Goal: Transaction & Acquisition: Purchase product/service

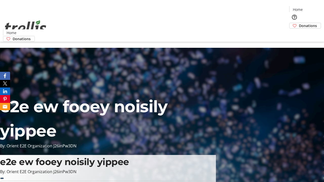
click at [299, 23] on span "Donations" at bounding box center [308, 25] width 18 height 5
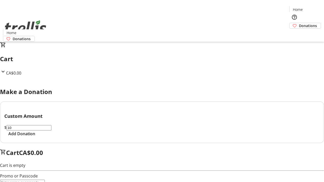
click at [35, 137] on span "Add Donation" at bounding box center [21, 134] width 27 height 6
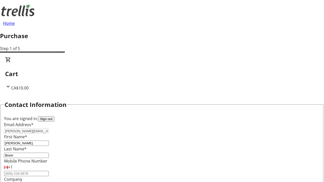
select select "CA"
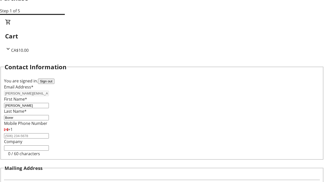
type input "[STREET_ADDRESS][PERSON_NAME]"
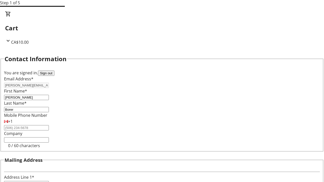
type input "Kelowna"
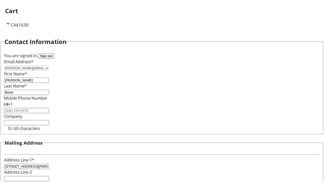
select select "BC"
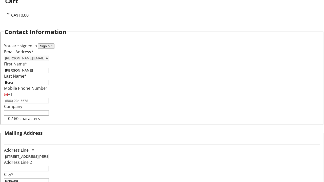
type input "Kelowna"
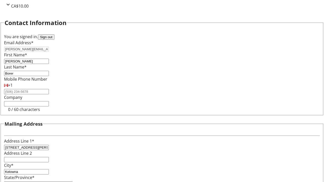
type input "V1Y 0C2"
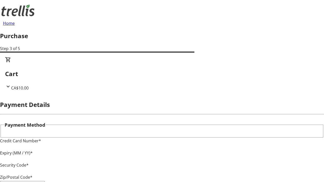
type input "V1Y 0C2"
